Goal: Task Accomplishment & Management: Complete application form

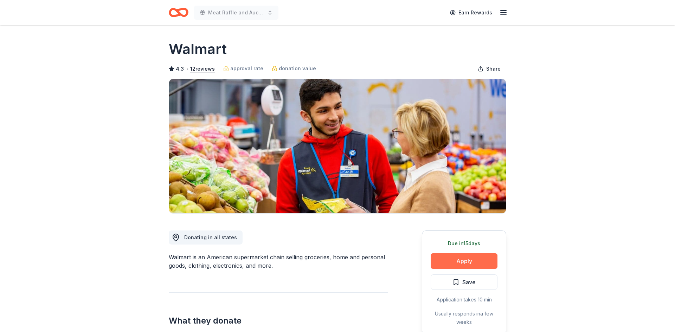
click at [485, 264] on button "Apply" at bounding box center [464, 261] width 67 height 15
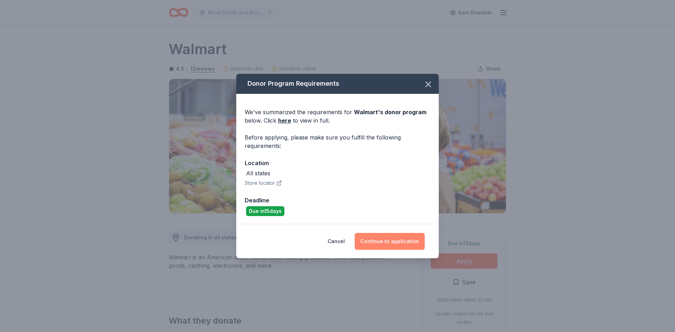
click at [392, 240] on button "Continue to application" at bounding box center [390, 241] width 70 height 17
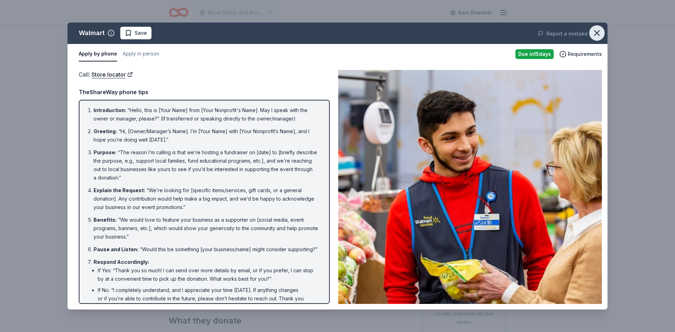
click at [600, 35] on icon "button" at bounding box center [597, 33] width 10 height 10
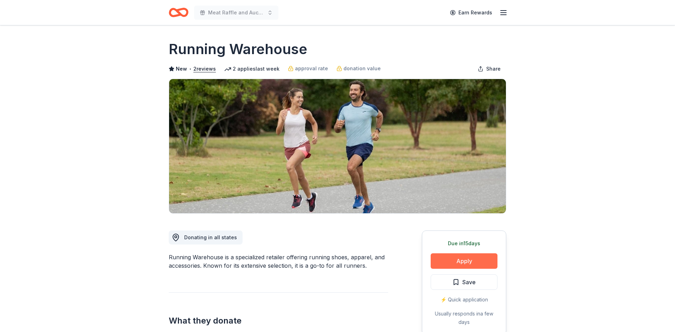
click at [467, 254] on button "Apply" at bounding box center [464, 261] width 67 height 15
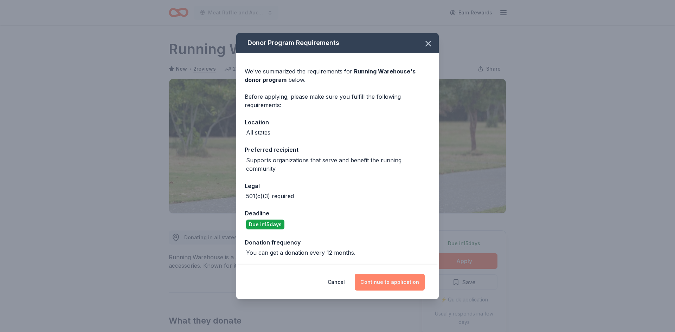
click at [379, 285] on button "Continue to application" at bounding box center [390, 282] width 70 height 17
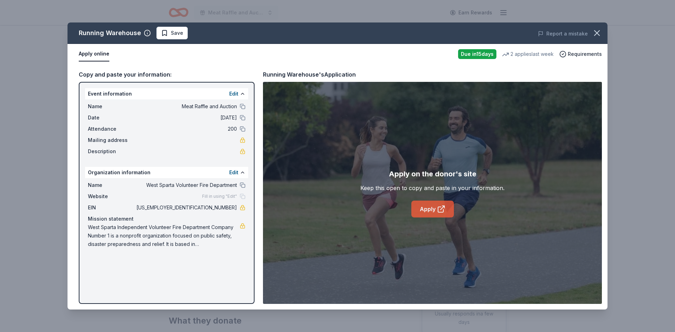
click at [435, 208] on link "Apply" at bounding box center [432, 209] width 43 height 17
